Goal: Task Accomplishment & Management: Use online tool/utility

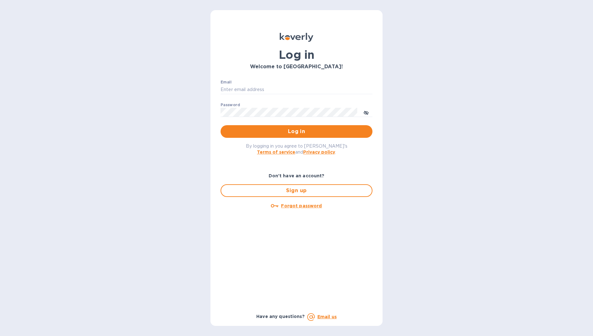
click at [288, 83] on div "Email ​" at bounding box center [297, 91] width 152 height 23
click at [287, 90] on input "Email" at bounding box center [297, 89] width 152 height 9
type input "eric@seoulmamas.com"
click at [297, 132] on button "Log in" at bounding box center [297, 131] width 152 height 13
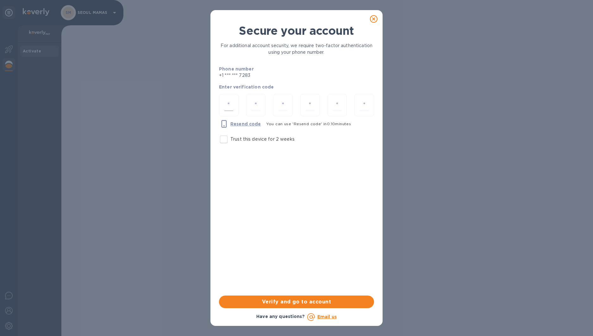
click at [229, 105] on input "number" at bounding box center [228, 105] width 9 height 12
type input "8"
type input "9"
type input "5"
type input "2"
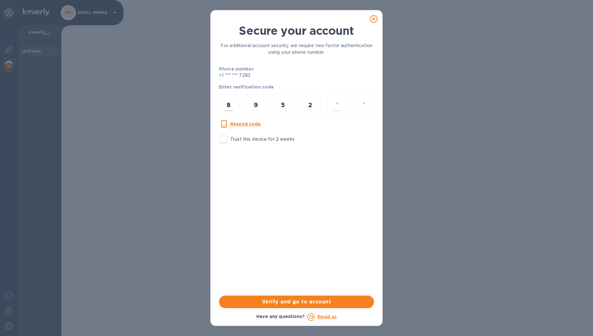
type input "8"
type input "3"
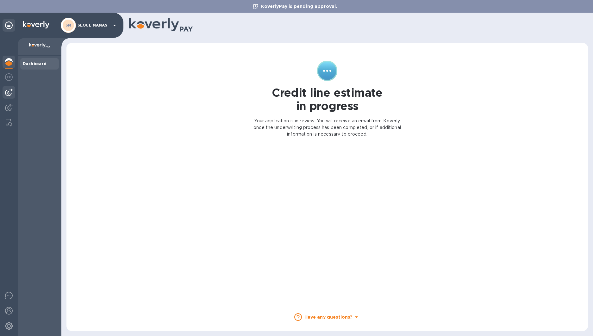
click at [9, 89] on img at bounding box center [9, 93] width 8 height 8
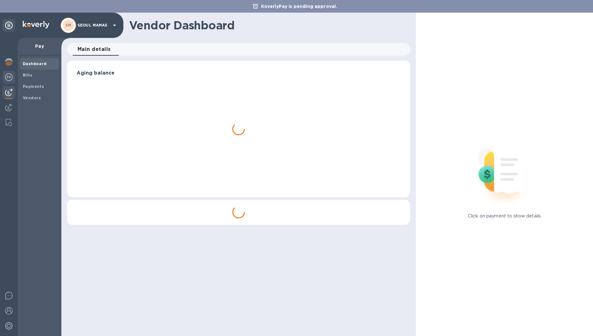
click at [7, 80] on img at bounding box center [9, 77] width 8 height 8
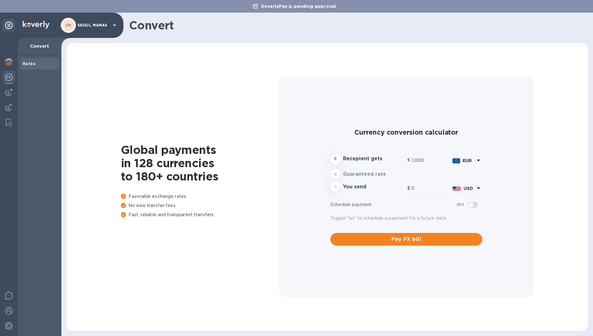
type input "1,177.27"
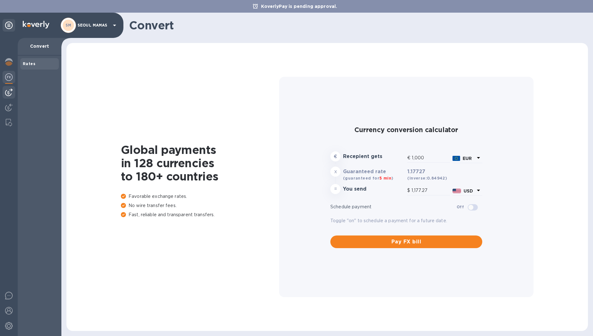
click at [7, 91] on img at bounding box center [9, 93] width 8 height 8
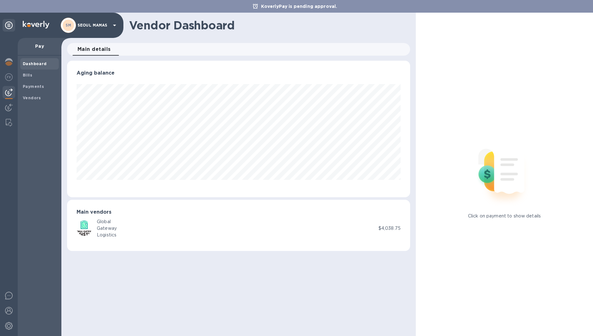
scroll to position [137, 343]
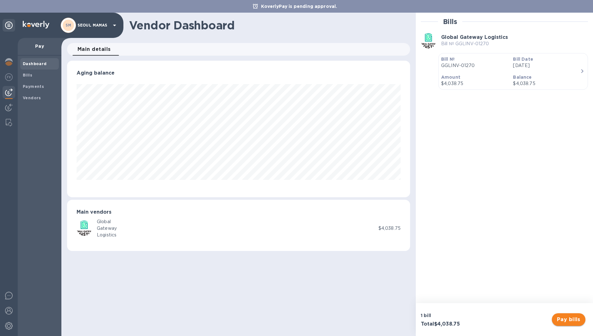
click at [566, 320] on span "Pay bills" at bounding box center [568, 320] width 23 height 8
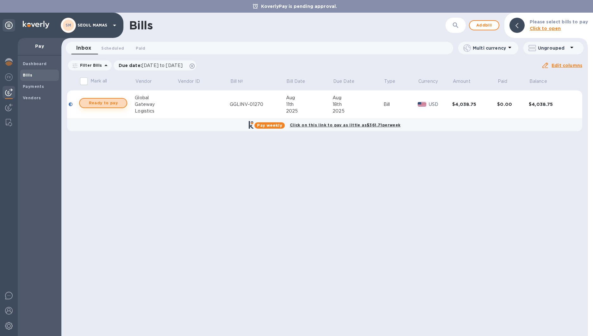
click at [99, 104] on span "Ready to pay" at bounding box center [103, 103] width 37 height 8
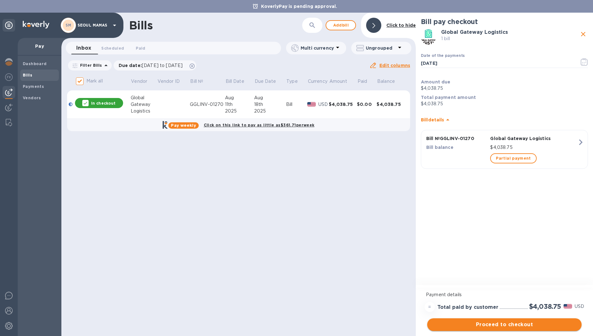
click at [522, 323] on span "Proceed to checkout" at bounding box center [504, 325] width 144 height 8
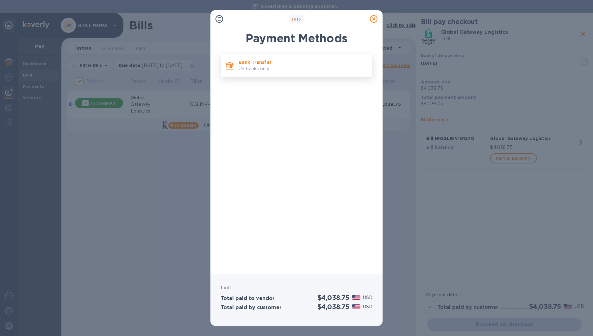
click at [285, 70] on p "US banks only." at bounding box center [303, 69] width 129 height 7
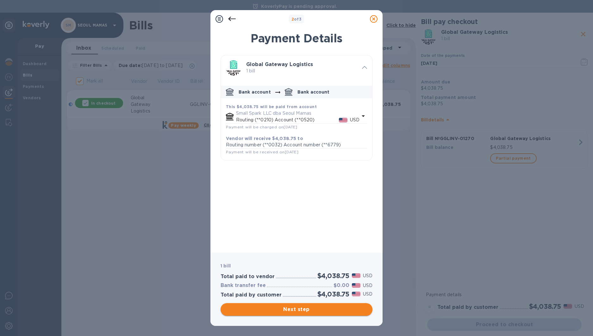
click at [299, 310] on span "Next step" at bounding box center [297, 310] width 142 height 8
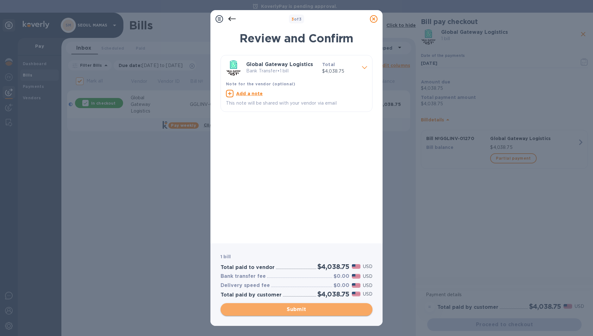
click at [299, 310] on span "Submit" at bounding box center [297, 310] width 142 height 8
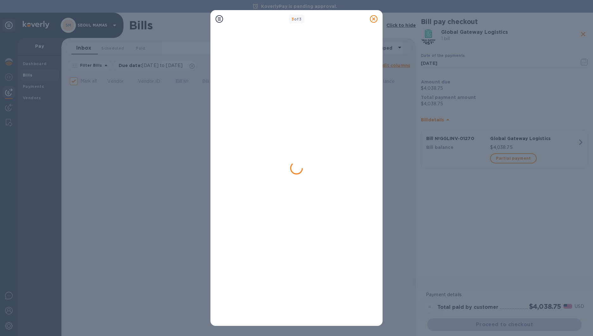
checkbox input "false"
